Goal: Register for event/course

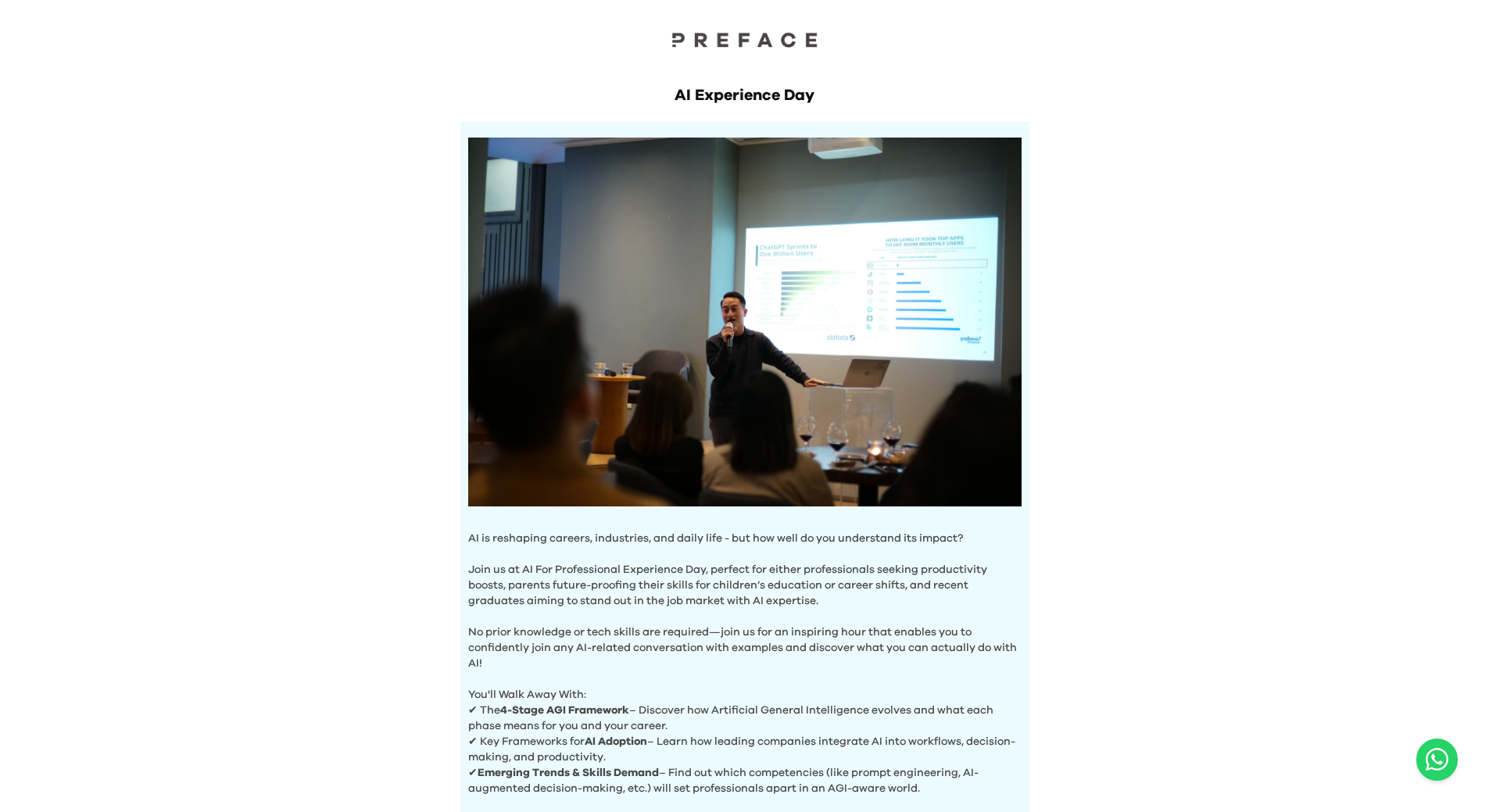
click at [1154, 412] on div "AI Experience Day AI is reshaping careers, industries, and daily life - but how…" at bounding box center [744, 616] width 1489 height 1232
click at [777, 41] on img at bounding box center [745, 39] width 157 height 16
click at [1165, 793] on div "AI Experience Day AI is reshaping careers, industries, and daily life - but how…" at bounding box center [744, 616] width 1489 height 1232
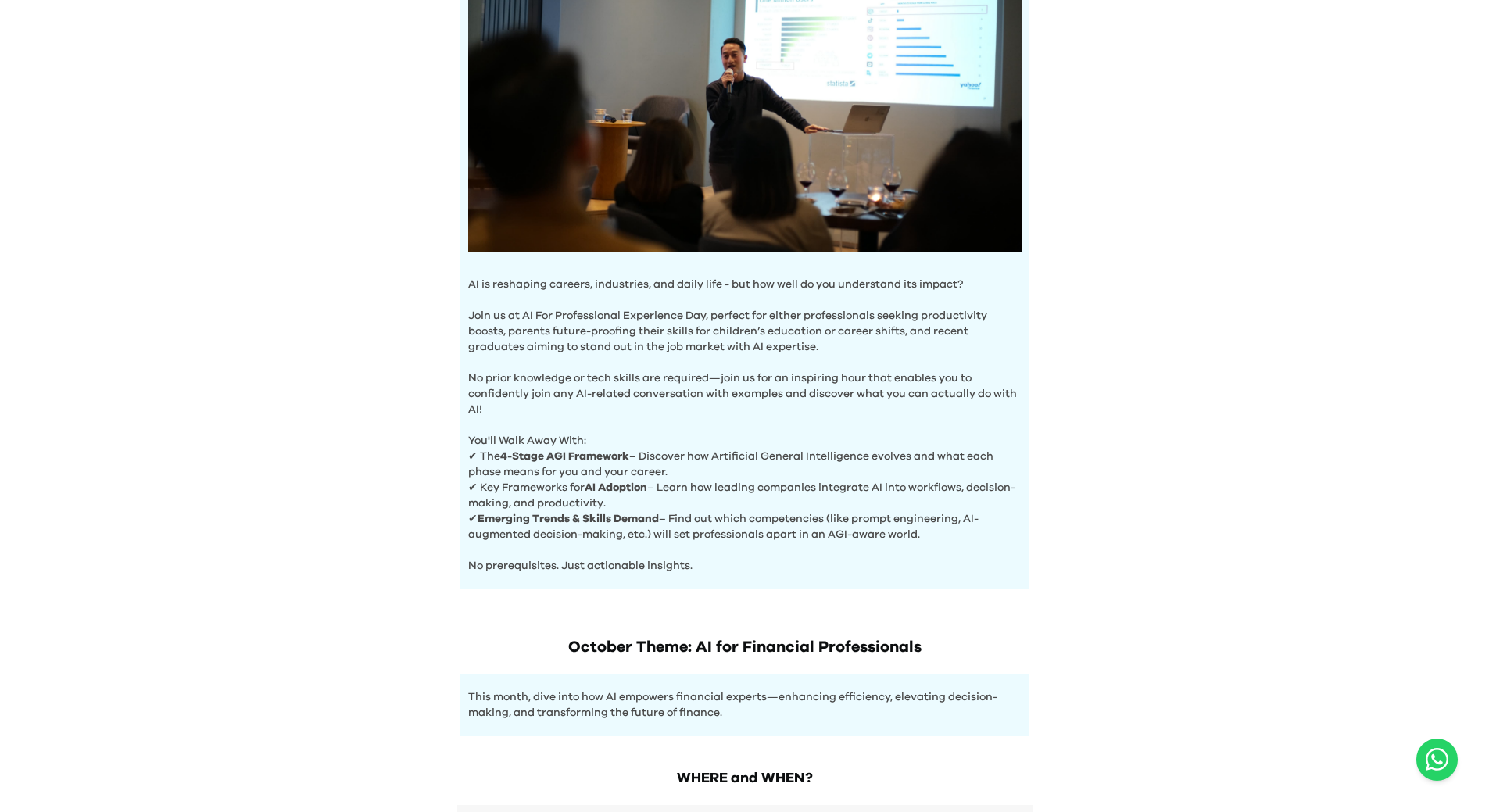
scroll to position [487, 0]
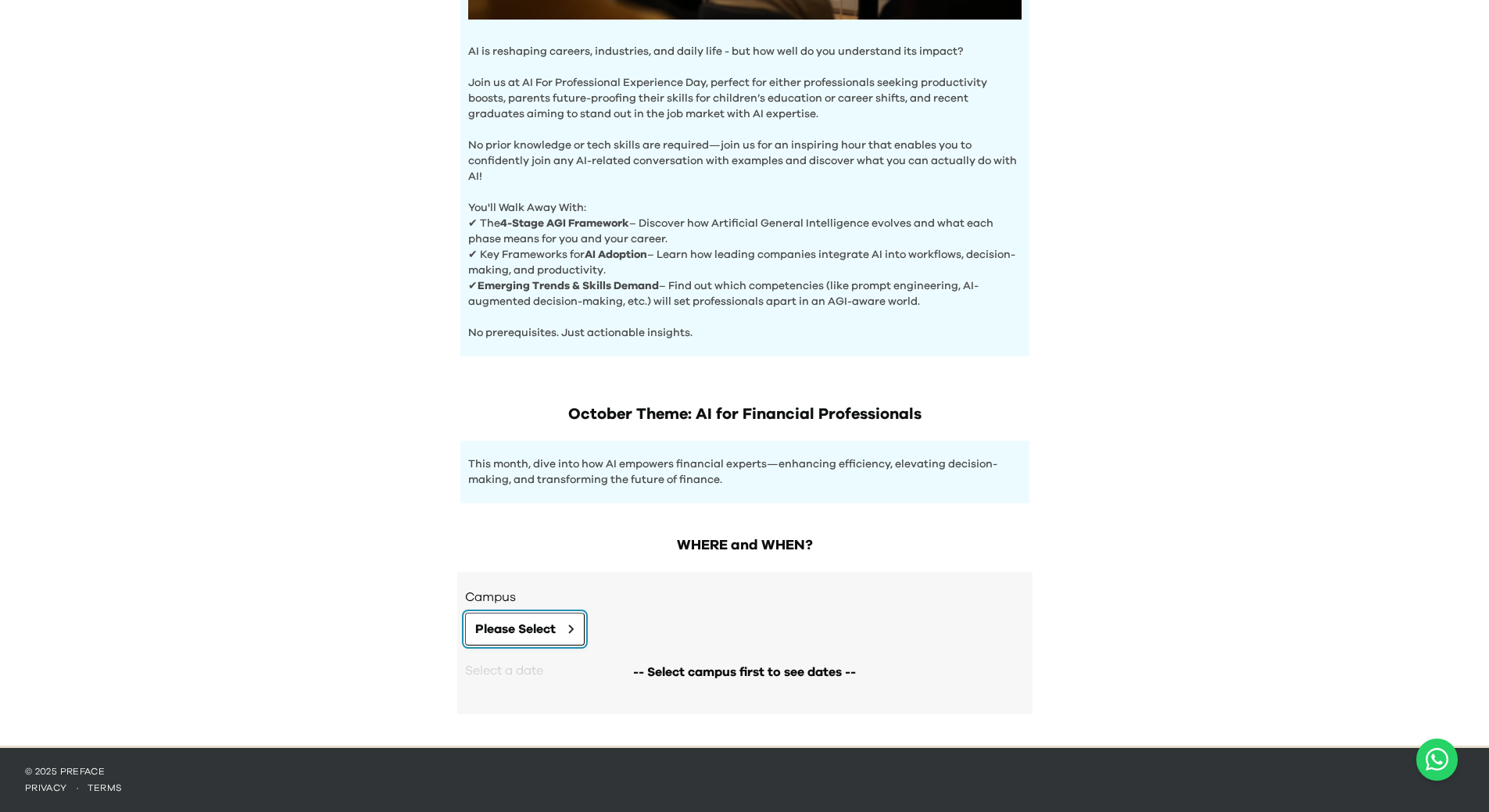
click at [577, 626] on button "Please Select" at bounding box center [525, 629] width 119 height 33
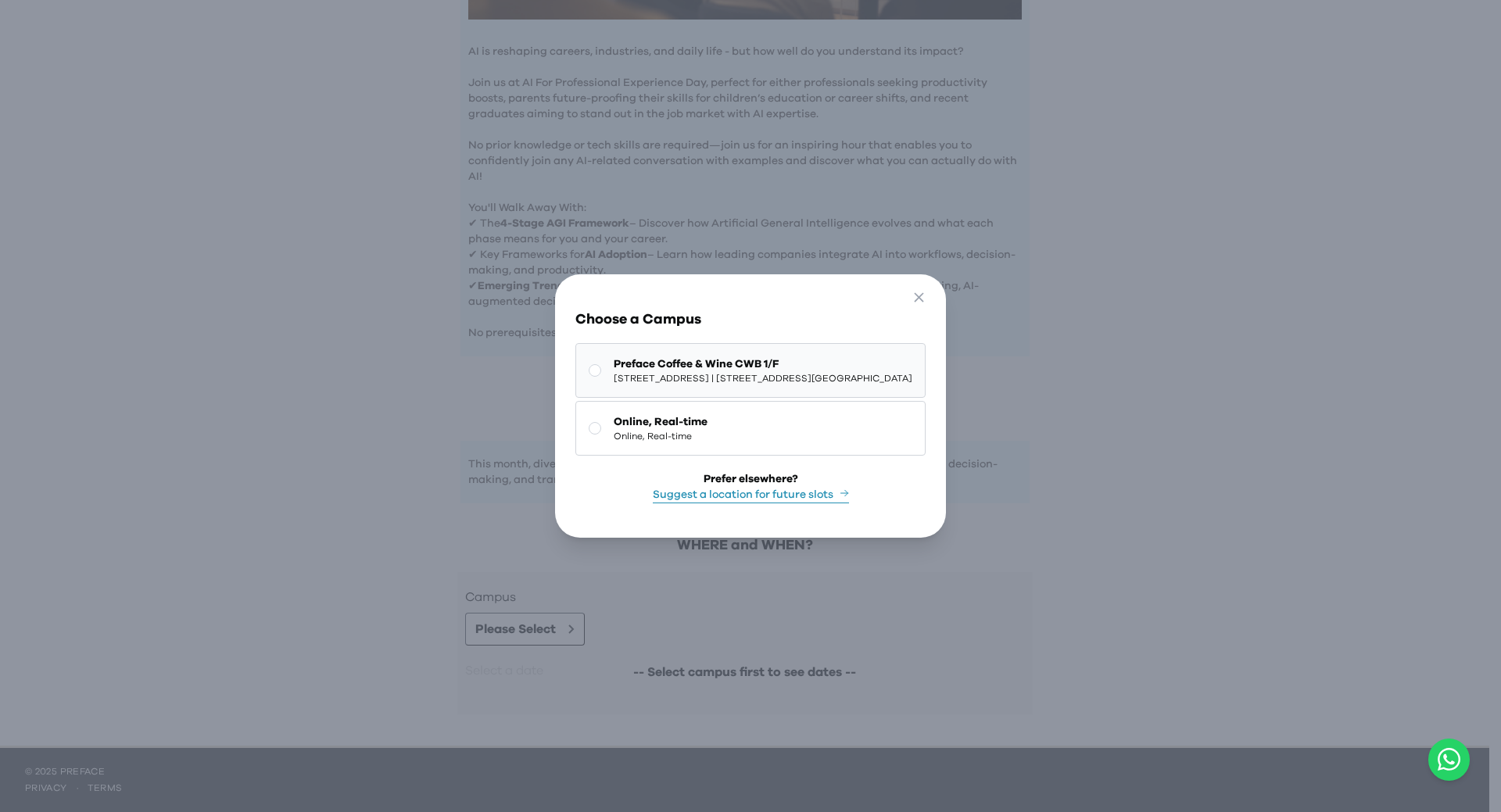
click at [575, 384] on button "Preface Coffee & Wine CWB 1/F 1/F, The Sharp, 11 Sharp Street East, Causeway Ba…" at bounding box center [750, 369] width 350 height 54
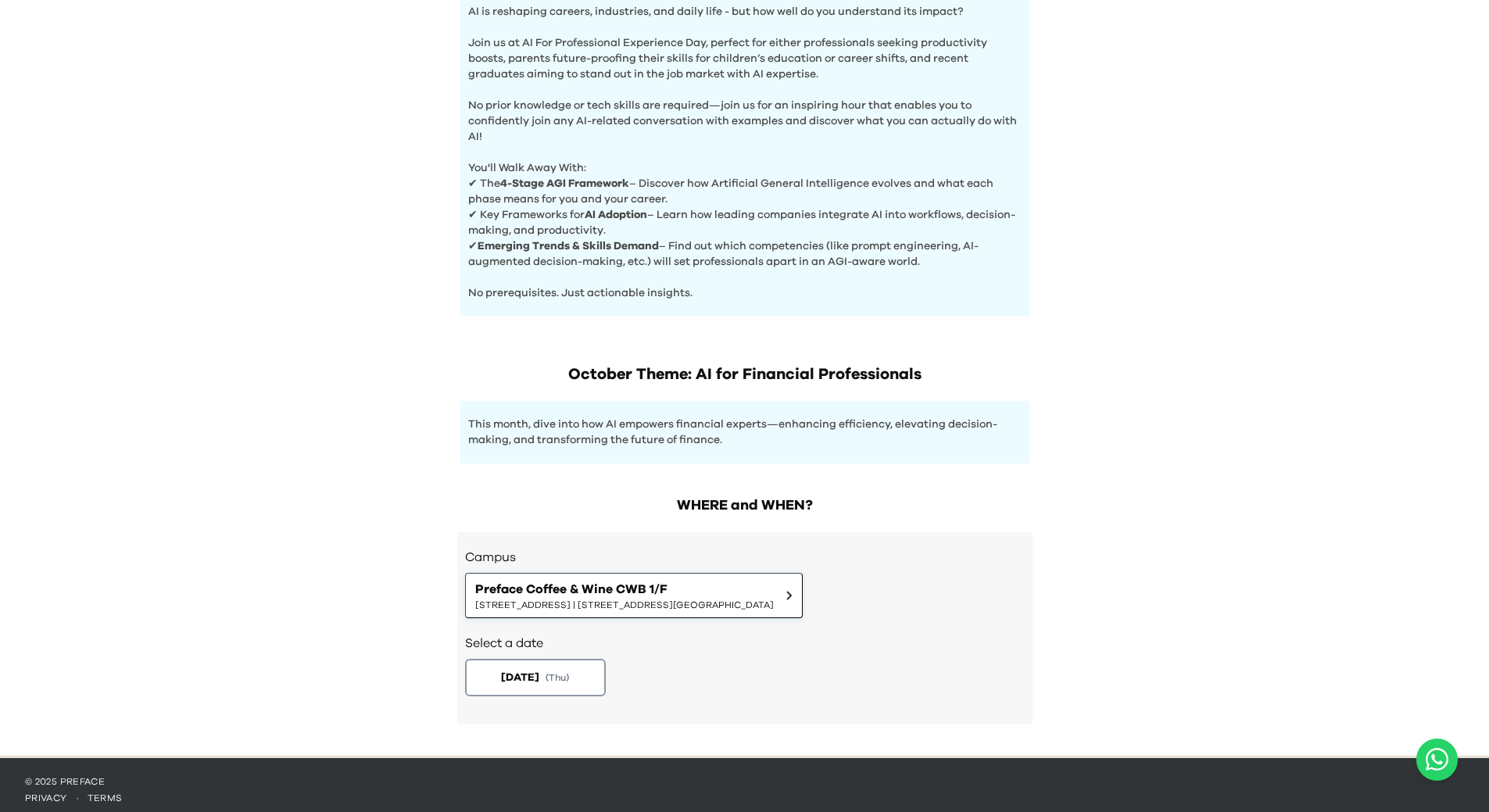
scroll to position [537, 0]
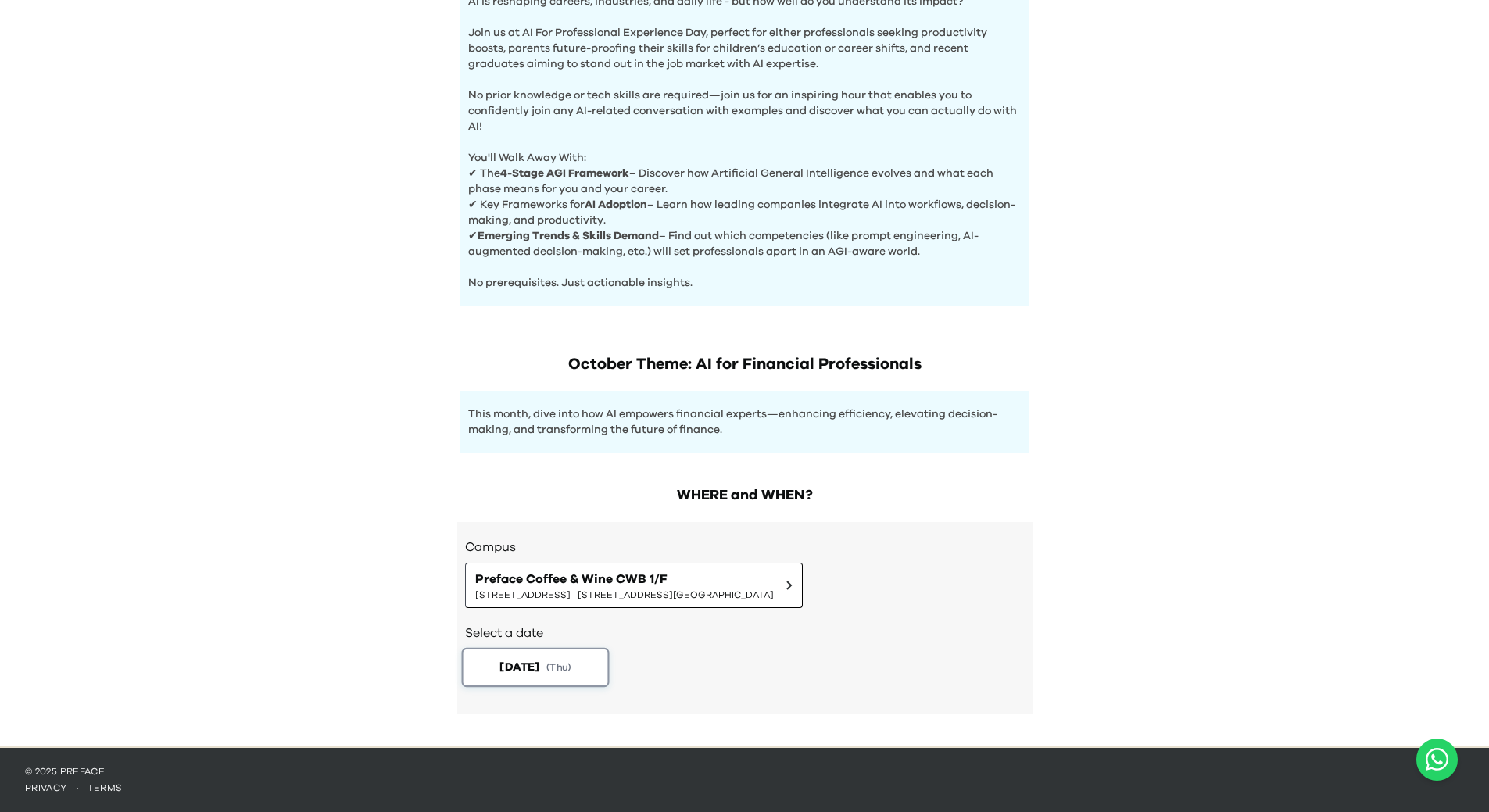
click at [522, 670] on span "2025-10-30" at bounding box center [519, 667] width 40 height 16
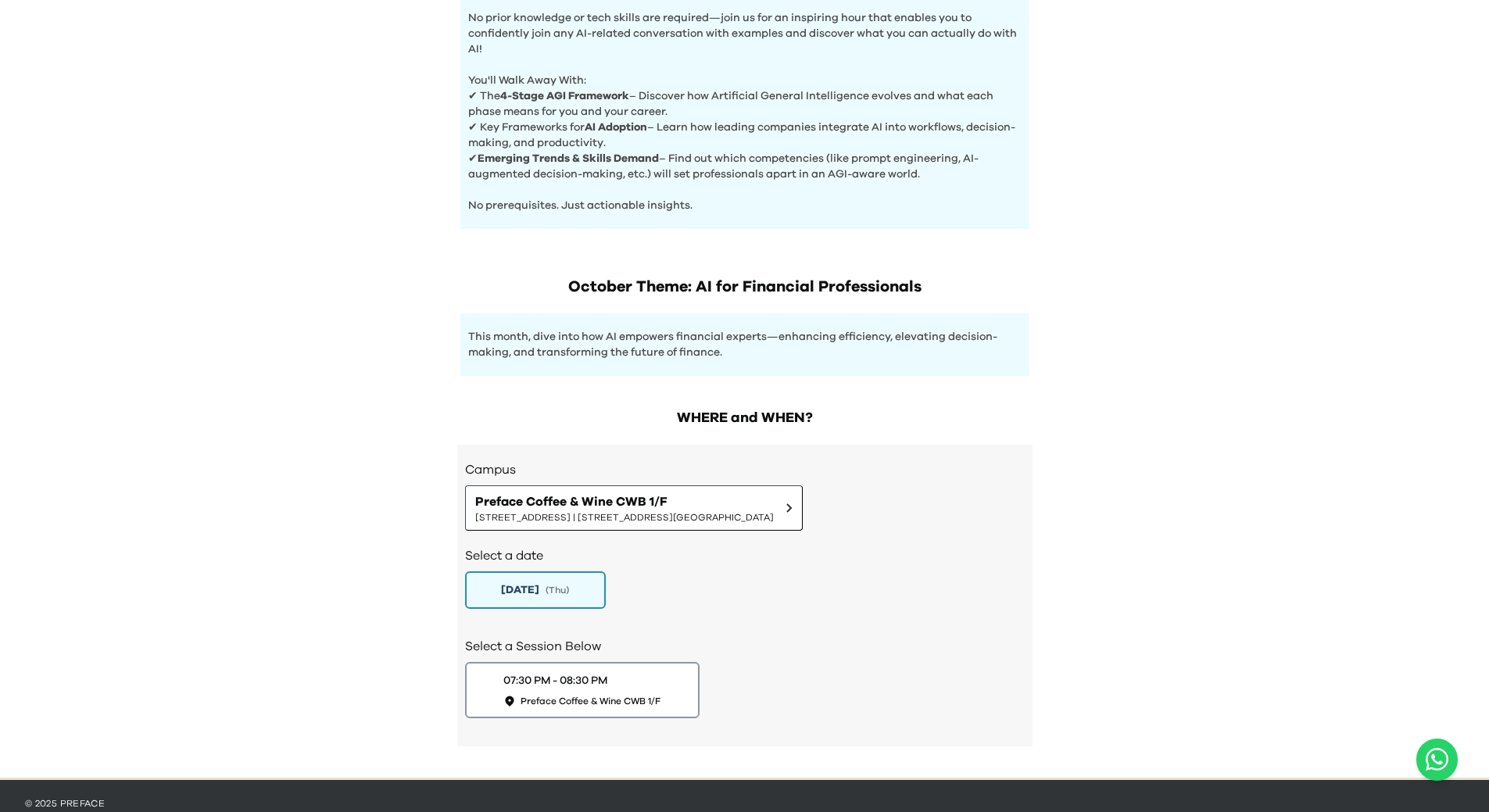
scroll to position [646, 0]
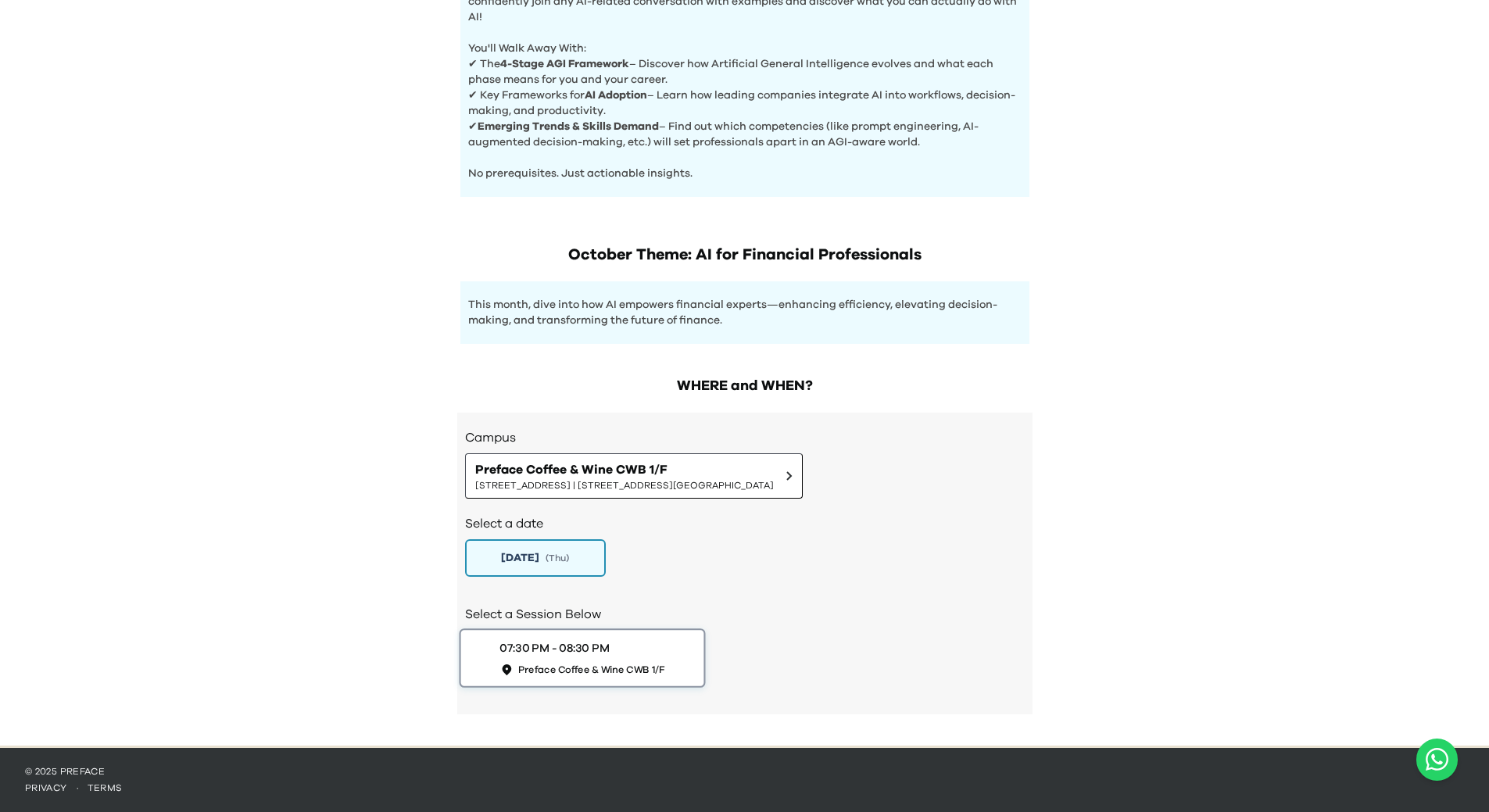
click at [639, 647] on div "07:30 PM - 08:30 PM Preface Coffee & Wine CWB 1/F" at bounding box center [582, 658] width 165 height 36
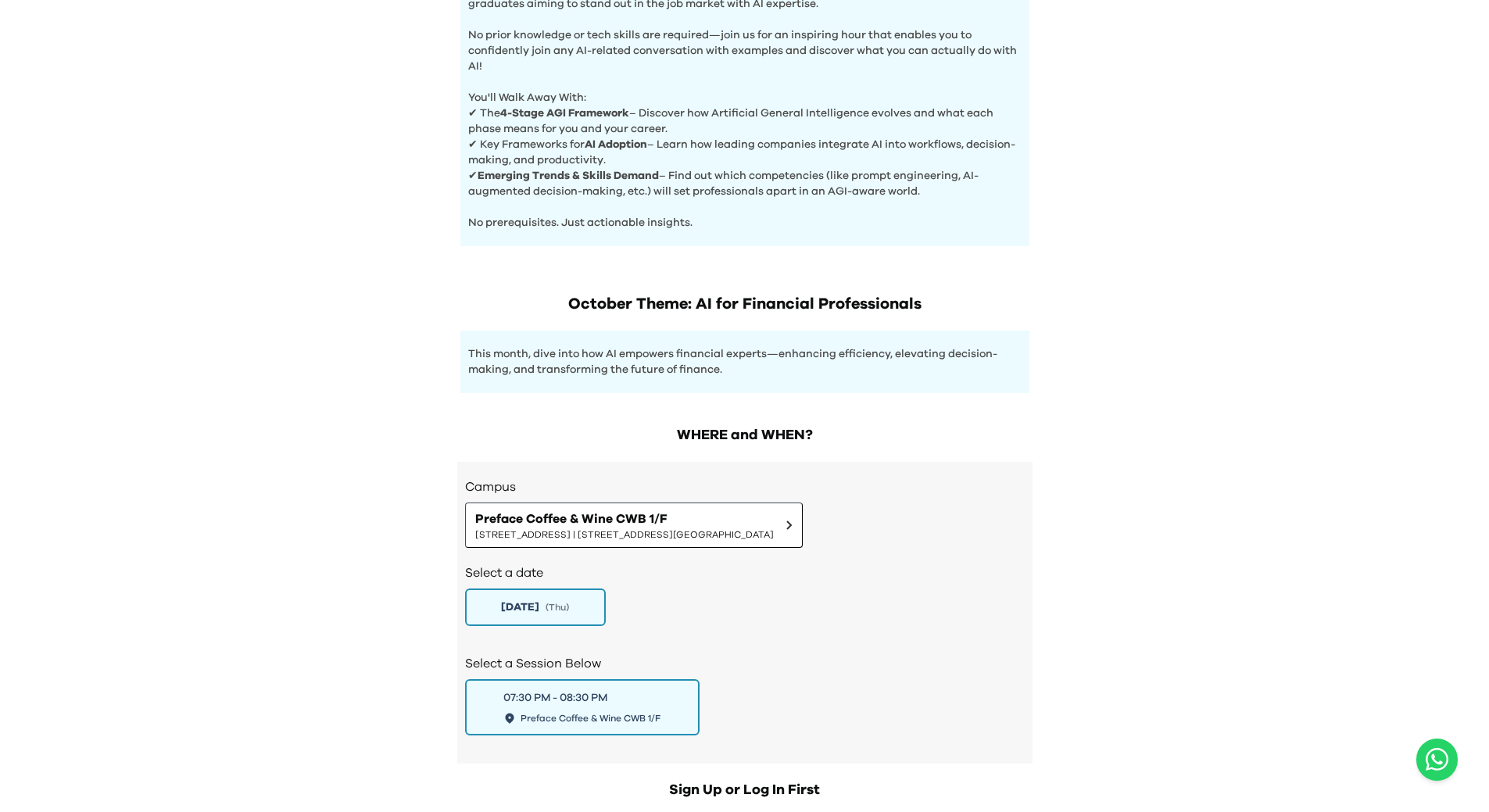
scroll to position [361, 0]
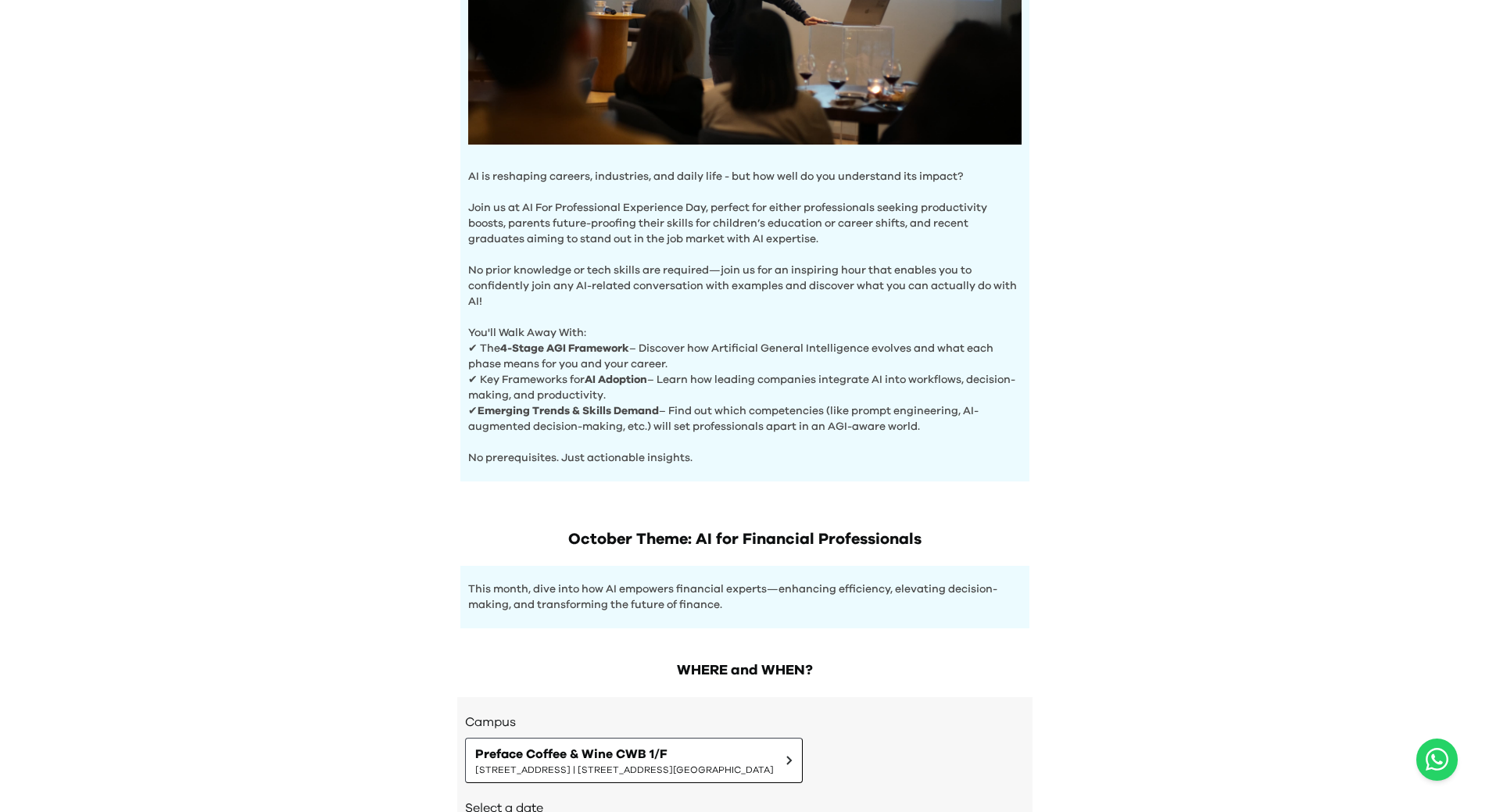
drag, startPoint x: 502, startPoint y: 428, endPoint x: 745, endPoint y: 418, distance: 243.2
click at [744, 418] on p "✔ Emerging Trends & Skills Demand – Find out which competencies (like prompt en…" at bounding box center [744, 418] width 553 height 31
click at [735, 427] on p "✔ Emerging Trends & Skills Demand – Find out which competencies (like prompt en…" at bounding box center [744, 418] width 553 height 31
drag, startPoint x: 654, startPoint y: 398, endPoint x: 967, endPoint y: 391, distance: 313.1
click at [964, 389] on p "✔ Key Frameworks for AI Adoption – Learn how leading companies integrate AI int…" at bounding box center [744, 387] width 553 height 31
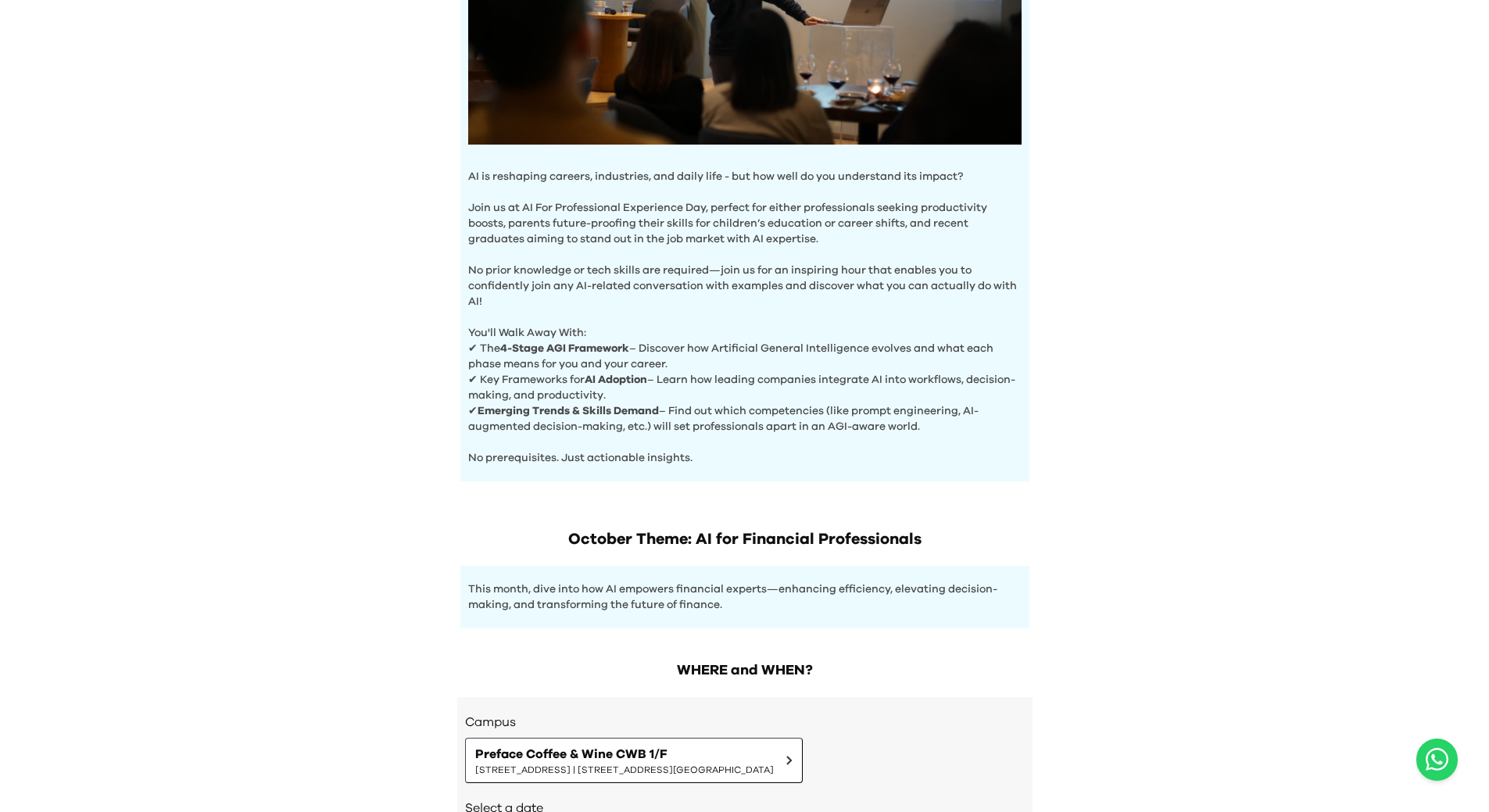
click at [981, 417] on p "✔ Emerging Trends & Skills Demand – Find out which competencies (like prompt en…" at bounding box center [744, 418] width 553 height 31
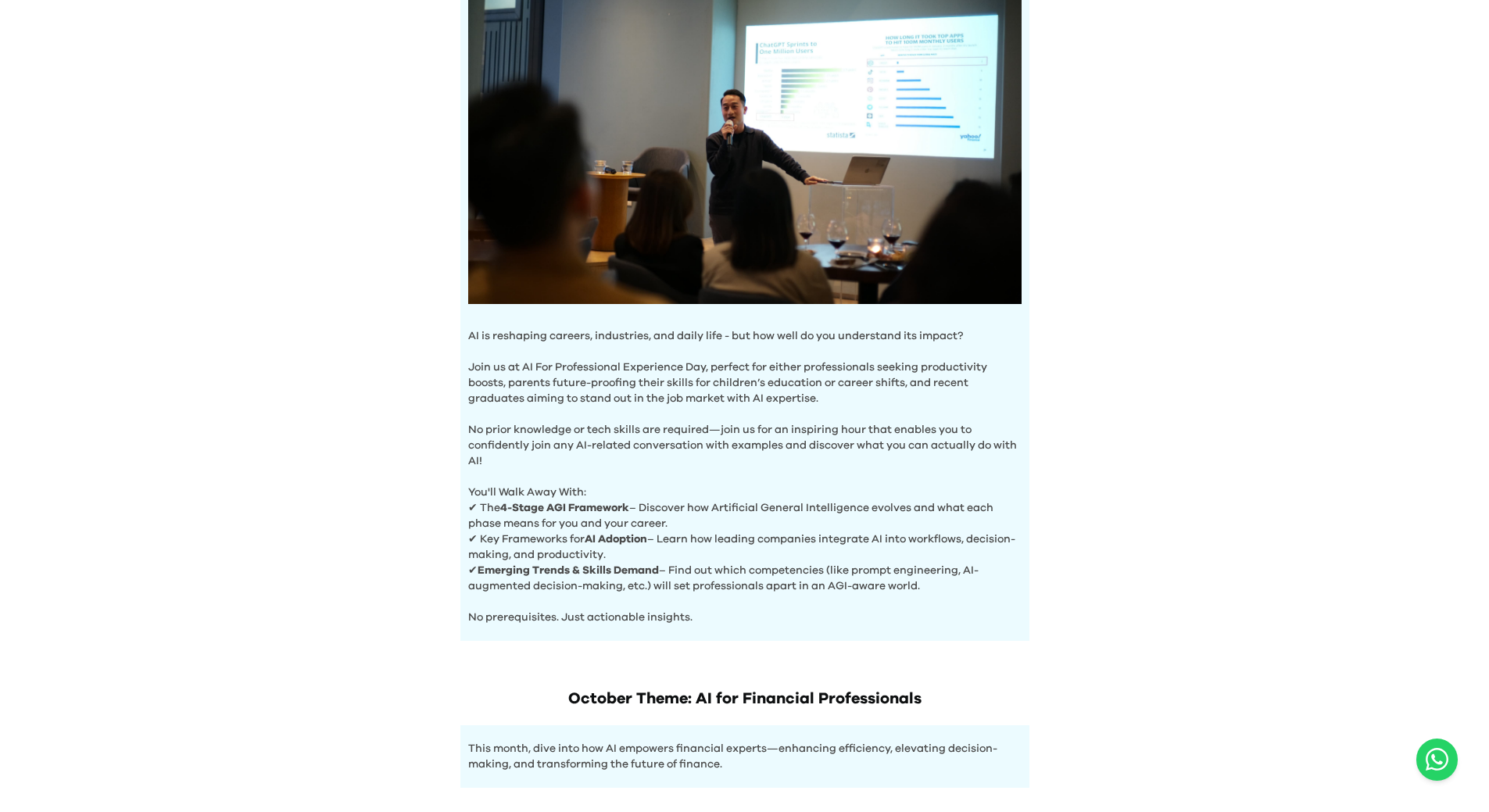
scroll to position [126, 0]
